Goal: Task Accomplishment & Management: Use online tool/utility

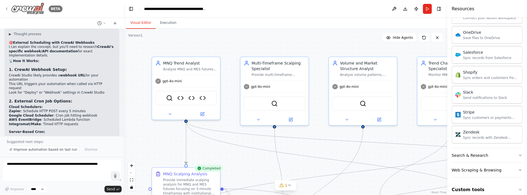
click at [7, 9] on icon at bounding box center [6, 9] width 4 height 4
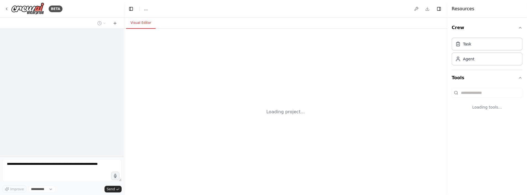
select select "****"
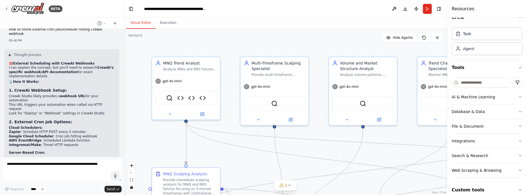
scroll to position [16, 0]
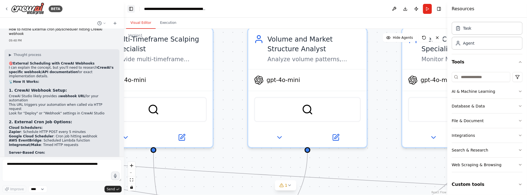
click at [134, 9] on button "Toggle Left Sidebar" at bounding box center [131, 9] width 8 height 8
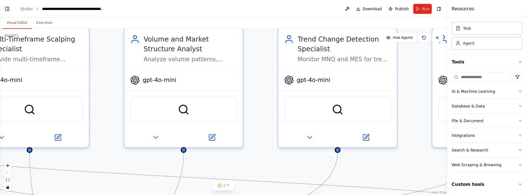
click at [9, 9] on button "Toggle Left Sidebar" at bounding box center [7, 9] width 8 height 8
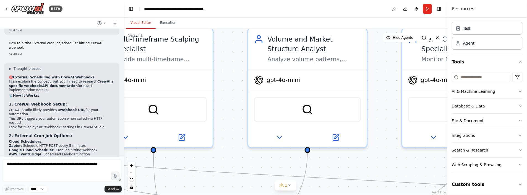
scroll to position [2103, 0]
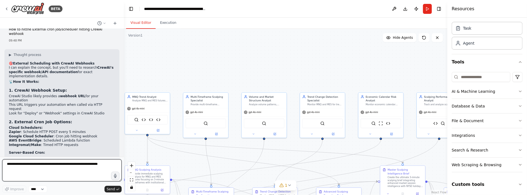
click at [10, 167] on textarea at bounding box center [61, 170] width 119 height 22
click at [460, 7] on h4 "Resources" at bounding box center [463, 9] width 23 height 7
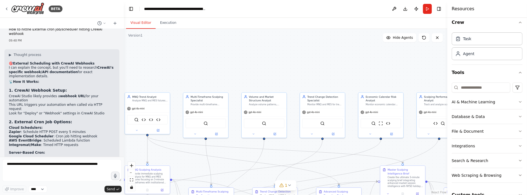
scroll to position [0, 0]
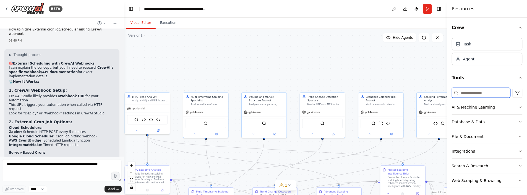
click at [473, 92] on input at bounding box center [481, 93] width 59 height 10
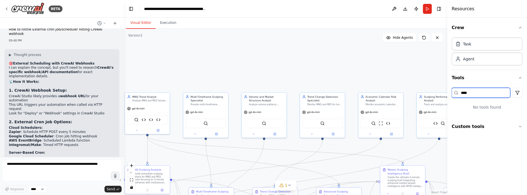
click at [478, 90] on input "****" at bounding box center [481, 93] width 59 height 10
drag, startPoint x: 476, startPoint y: 93, endPoint x: 430, endPoint y: 95, distance: 45.4
click at [430, 95] on div "BETA Hello! I'm the CrewAI assistant. What kind of automation do you want to bu…" at bounding box center [263, 97] width 527 height 195
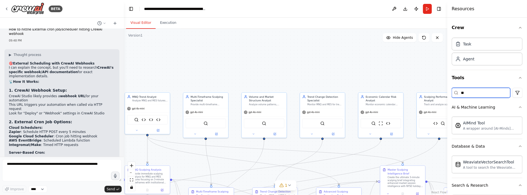
type input "***"
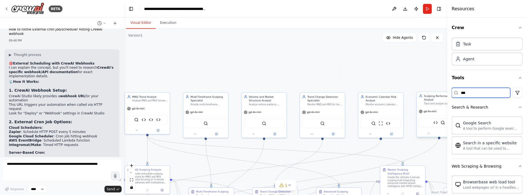
drag, startPoint x: 468, startPoint y: 91, endPoint x: 422, endPoint y: 92, distance: 46.7
click at [422, 92] on div "BETA Hello! I'm the CrewAI assistant. What kind of automation do you want to bu…" at bounding box center [263, 97] width 527 height 195
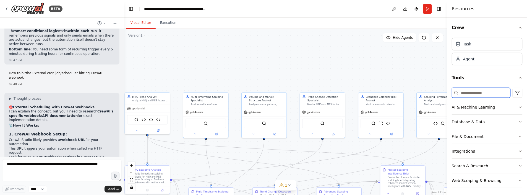
scroll to position [2048, 0]
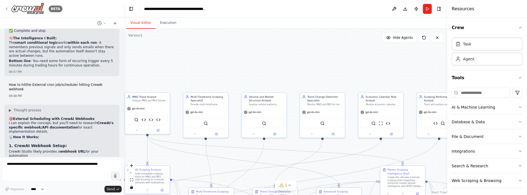
click at [25, 10] on img at bounding box center [27, 8] width 33 height 12
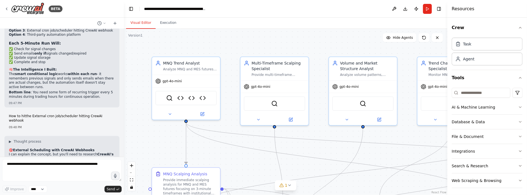
scroll to position [2021, 0]
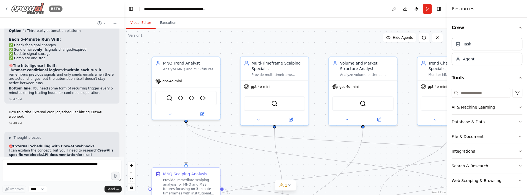
click at [37, 7] on img at bounding box center [27, 8] width 33 height 12
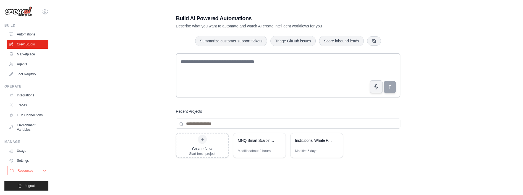
click at [19, 171] on span "Resources" at bounding box center [25, 170] width 16 height 4
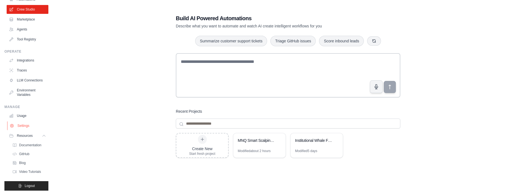
scroll to position [39, 0]
